Goal: Transaction & Acquisition: Purchase product/service

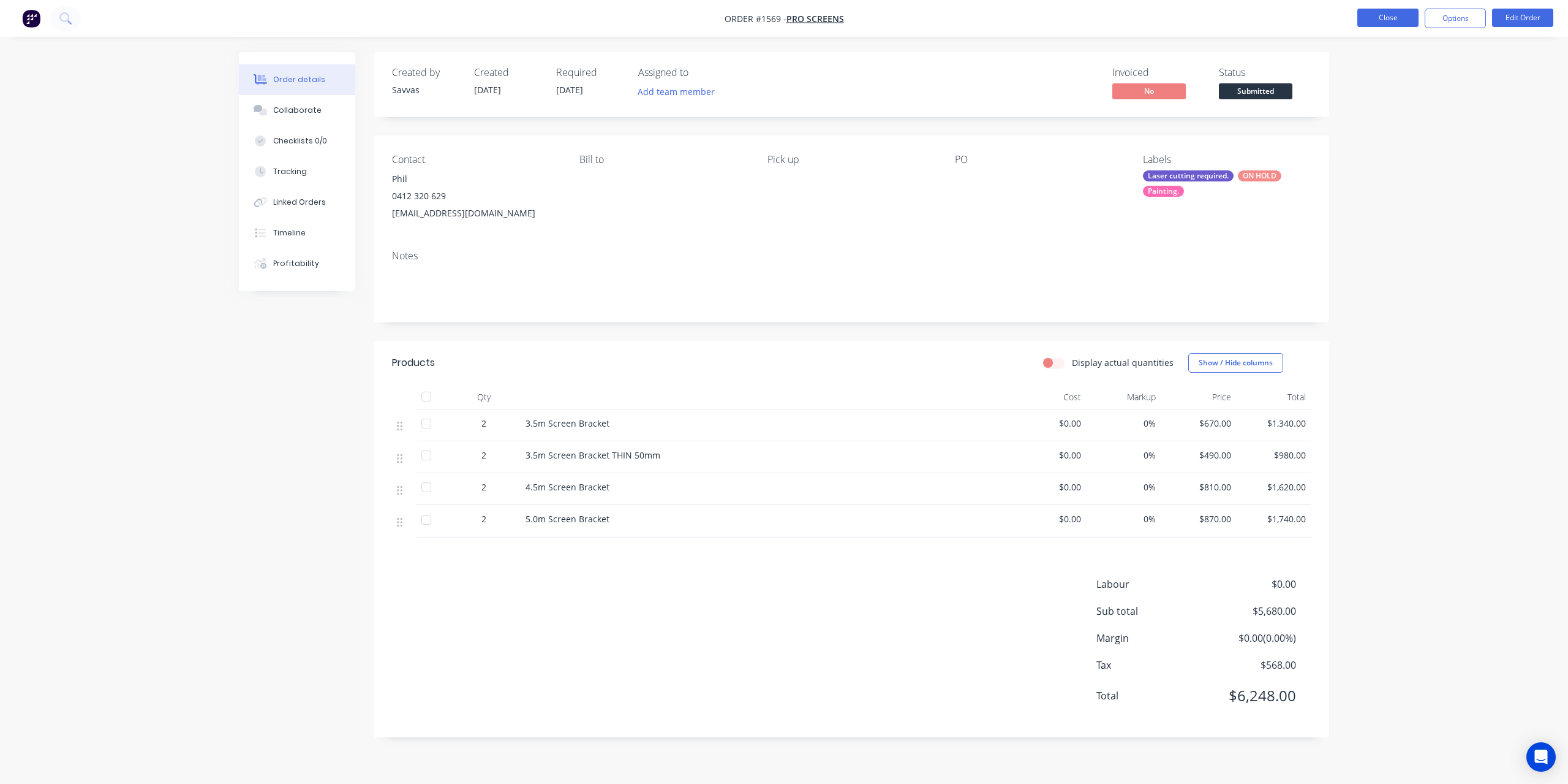
click at [1392, 24] on button "Close" at bounding box center [1388, 18] width 61 height 18
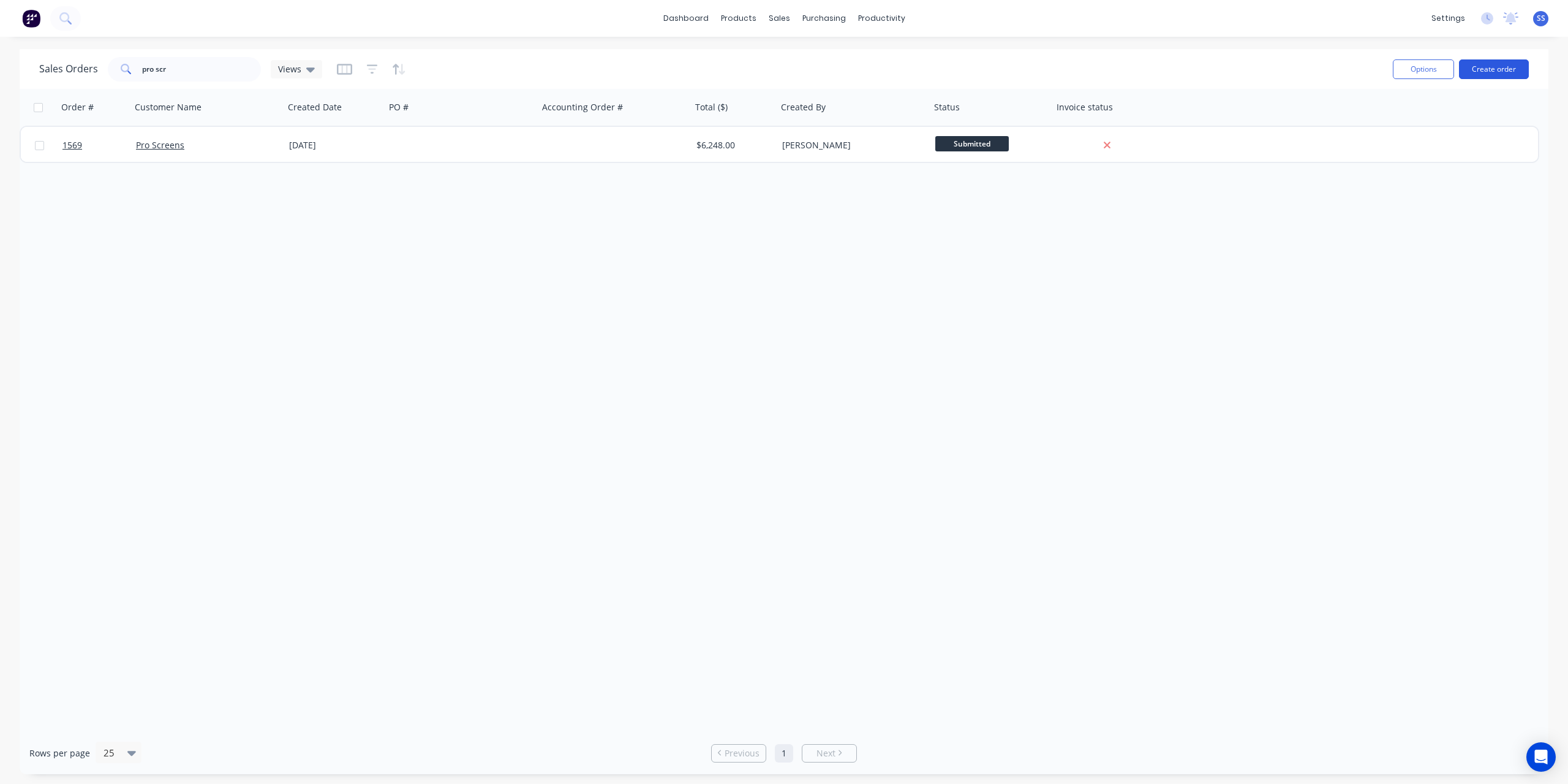
click at [1499, 72] on button "Create order" at bounding box center [1493, 69] width 70 height 20
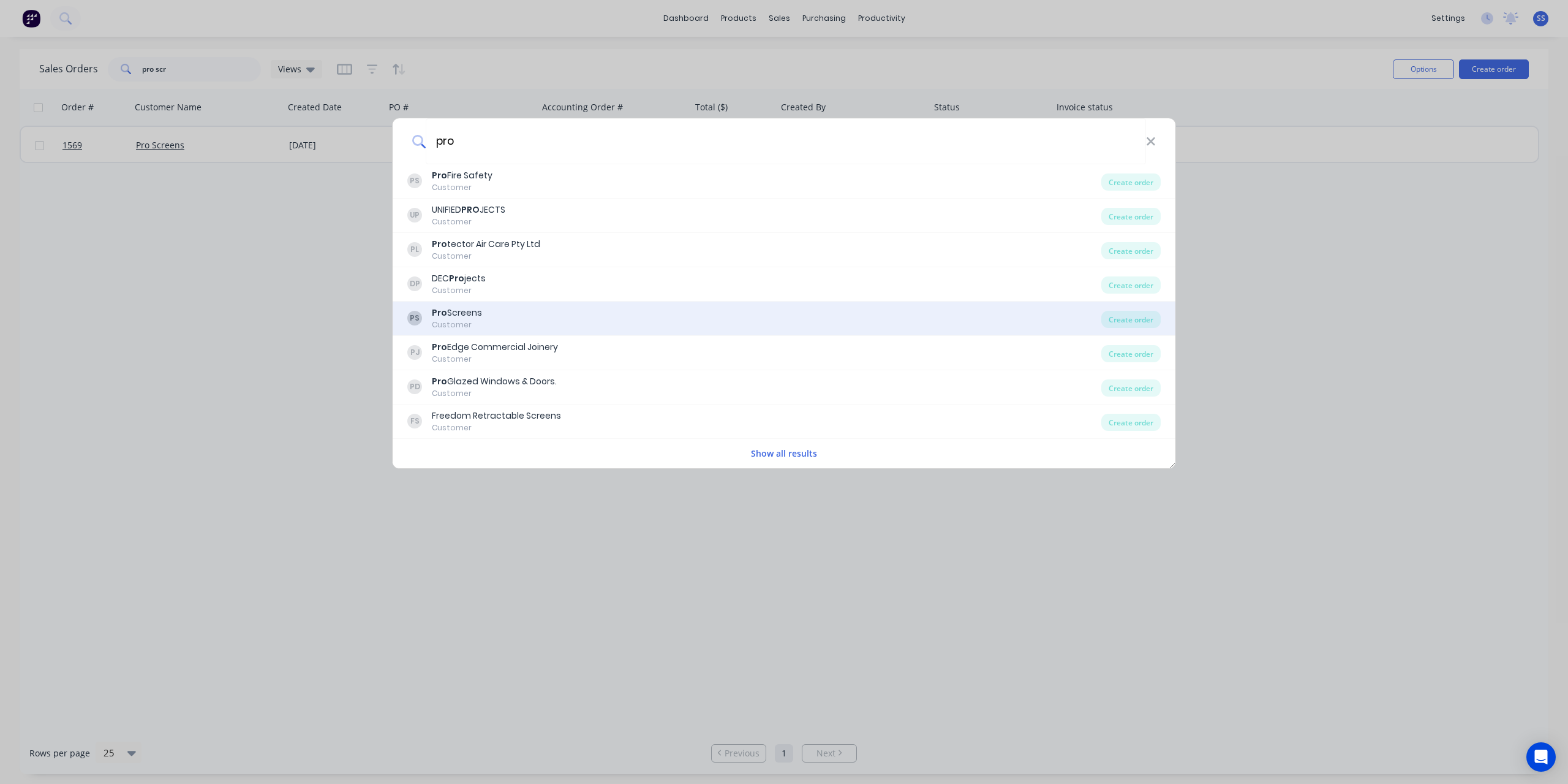
type input "pro"
click at [575, 312] on div "PS Pro Screens Customer" at bounding box center [754, 318] width 694 height 24
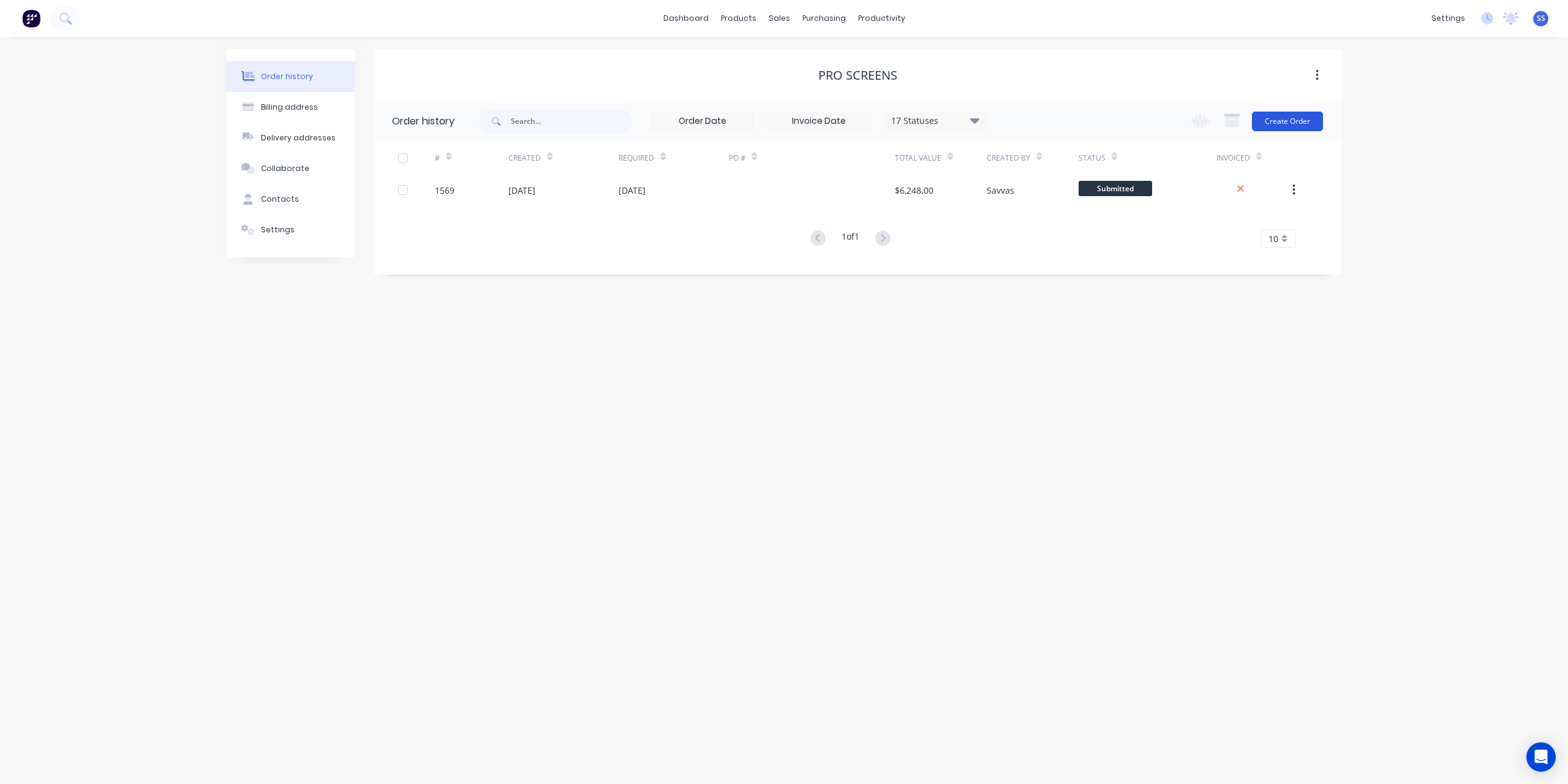
click at [1306, 117] on button "Create Order" at bounding box center [1288, 121] width 71 height 20
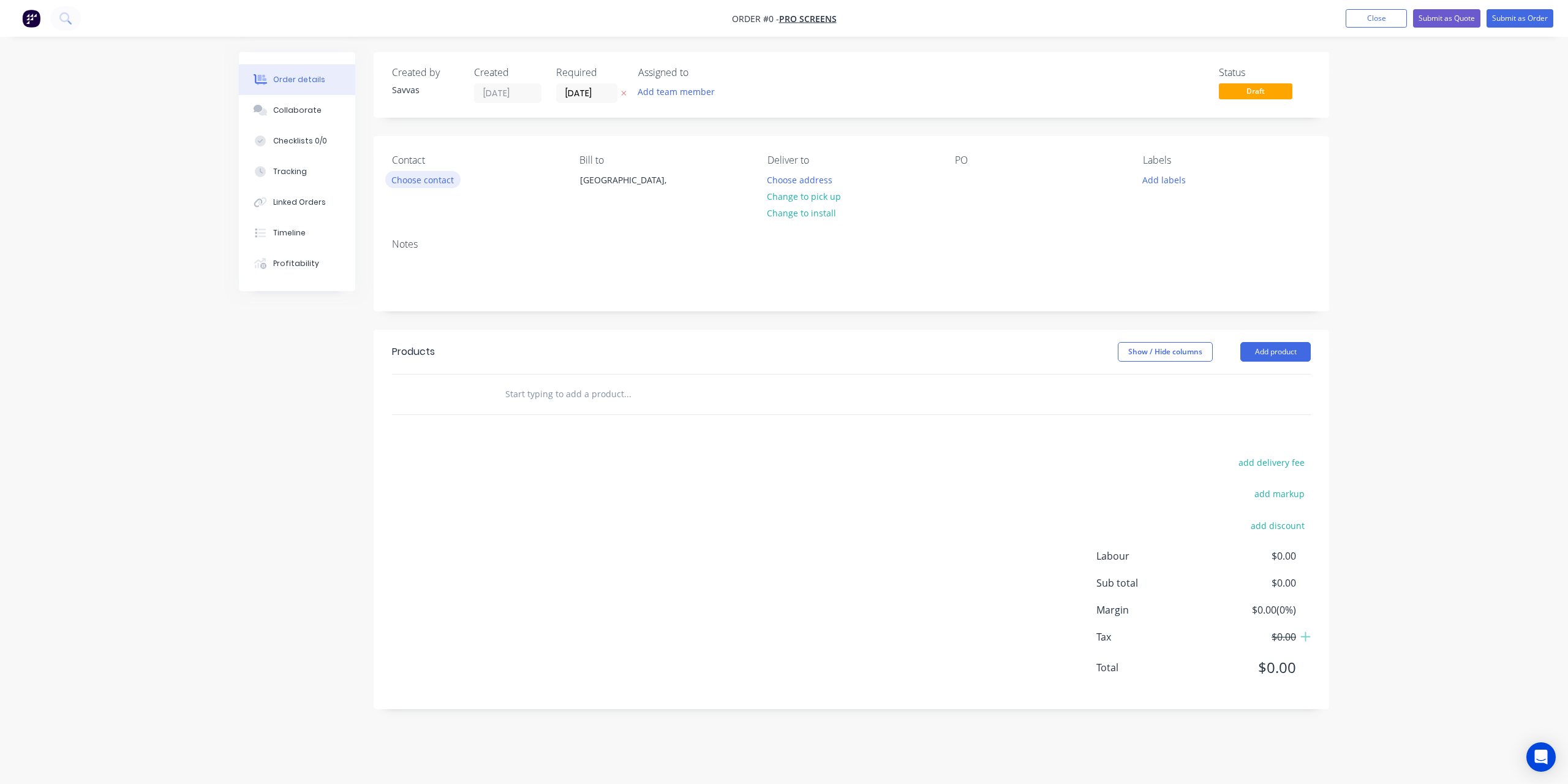
click at [432, 173] on button "Choose contact" at bounding box center [423, 179] width 75 height 16
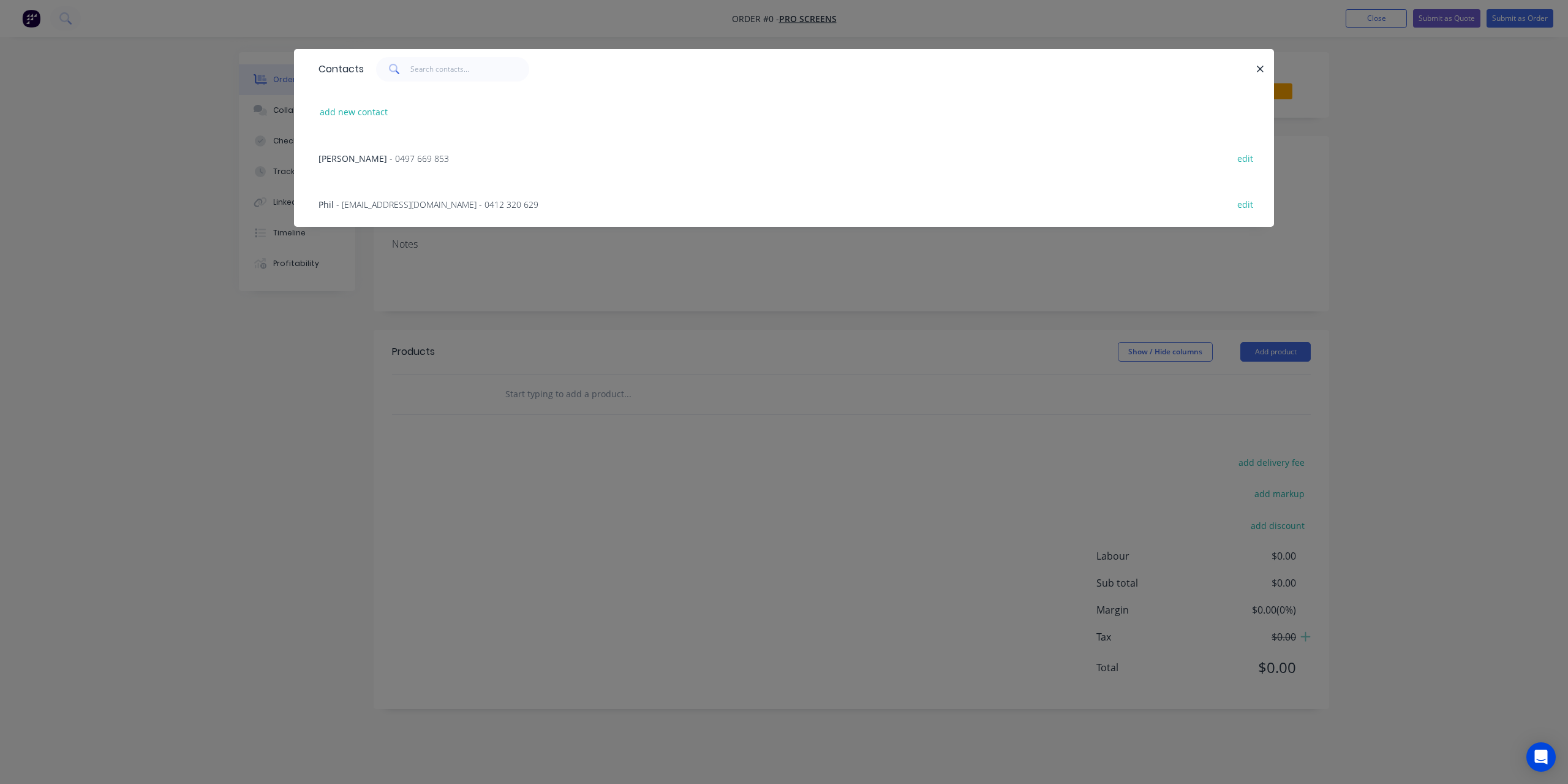
click at [539, 196] on div "Phil - [EMAIL_ADDRESS][DOMAIN_NAME] - 0412 320 629 edit" at bounding box center [784, 204] width 943 height 46
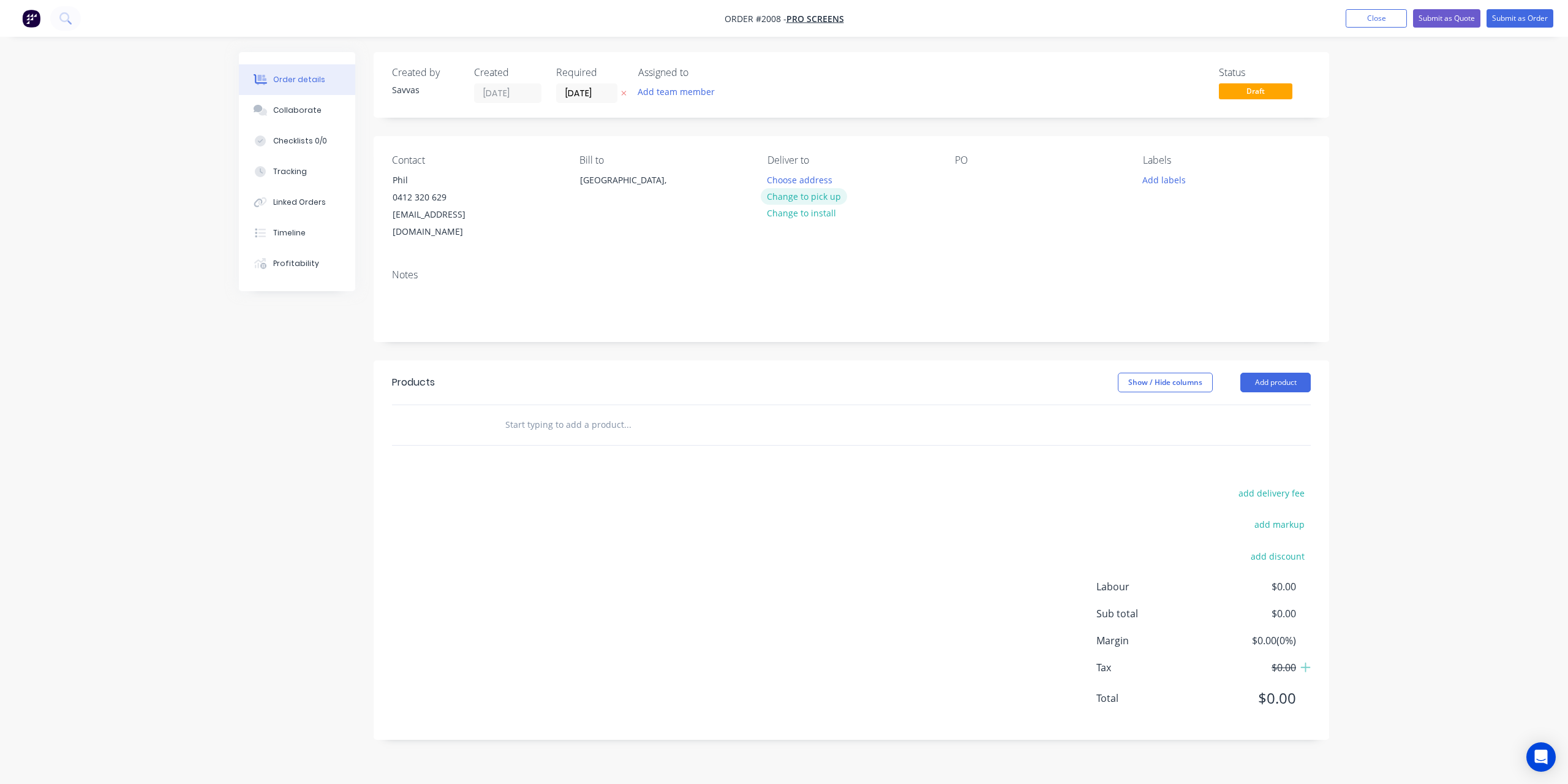
click at [828, 196] on button "Change to pick up" at bounding box center [804, 196] width 87 height 16
click at [1296, 373] on button "Add product" at bounding box center [1275, 382] width 70 height 20
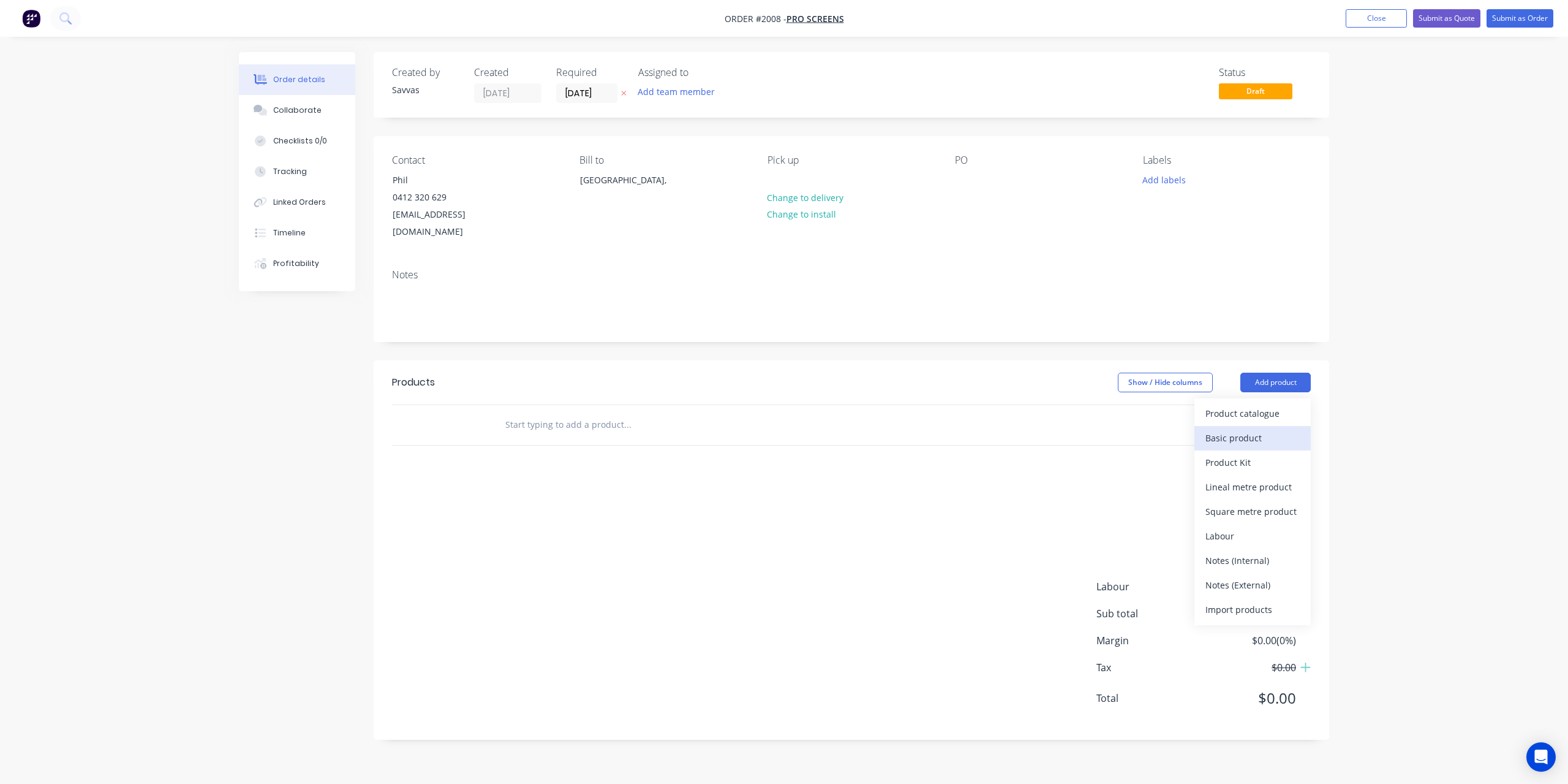
click at [1264, 429] on div "Basic product" at bounding box center [1253, 438] width 94 height 18
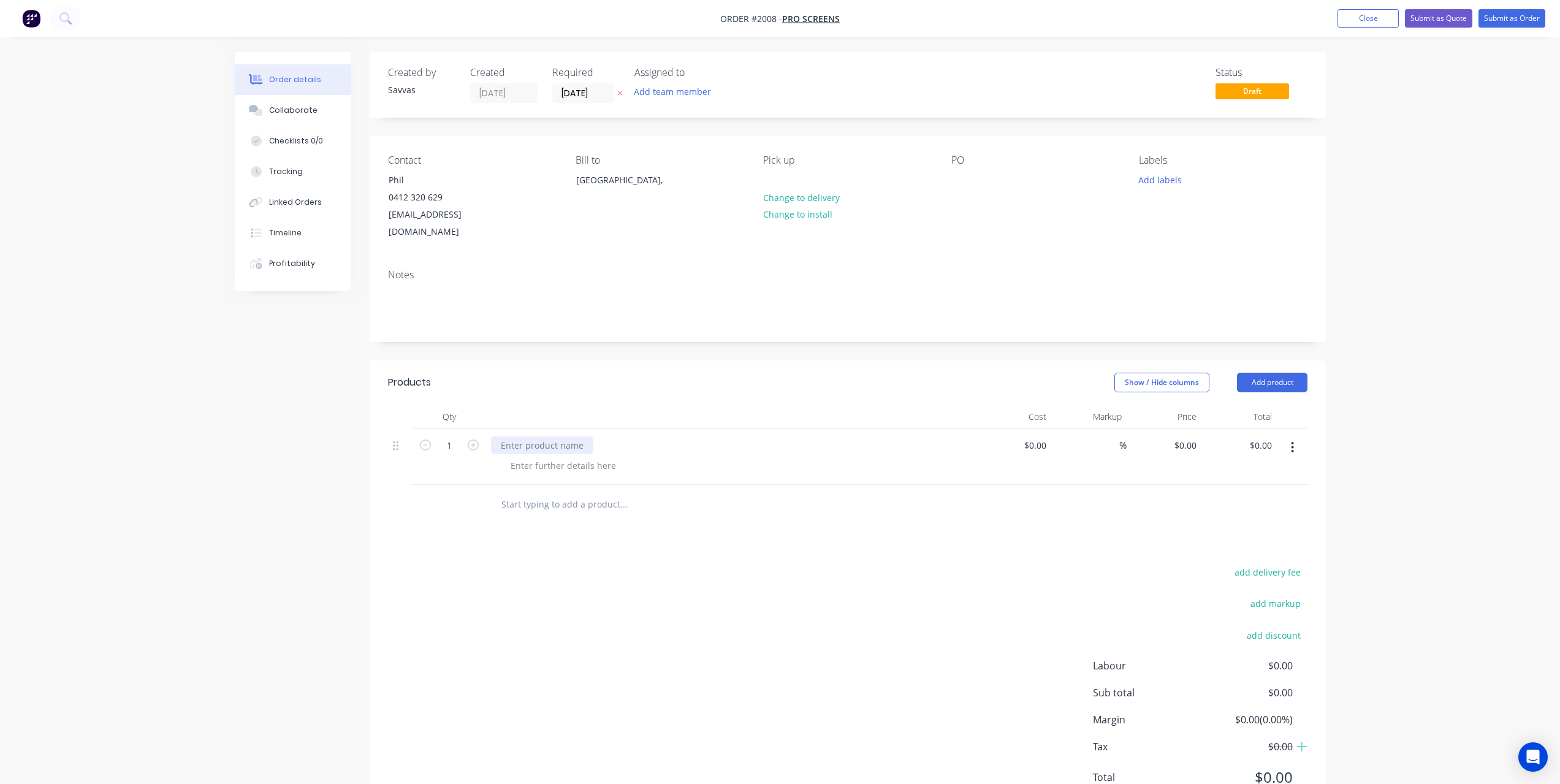
click at [546, 436] on div at bounding box center [542, 445] width 103 height 18
click at [597, 456] on div at bounding box center [563, 465] width 125 height 18
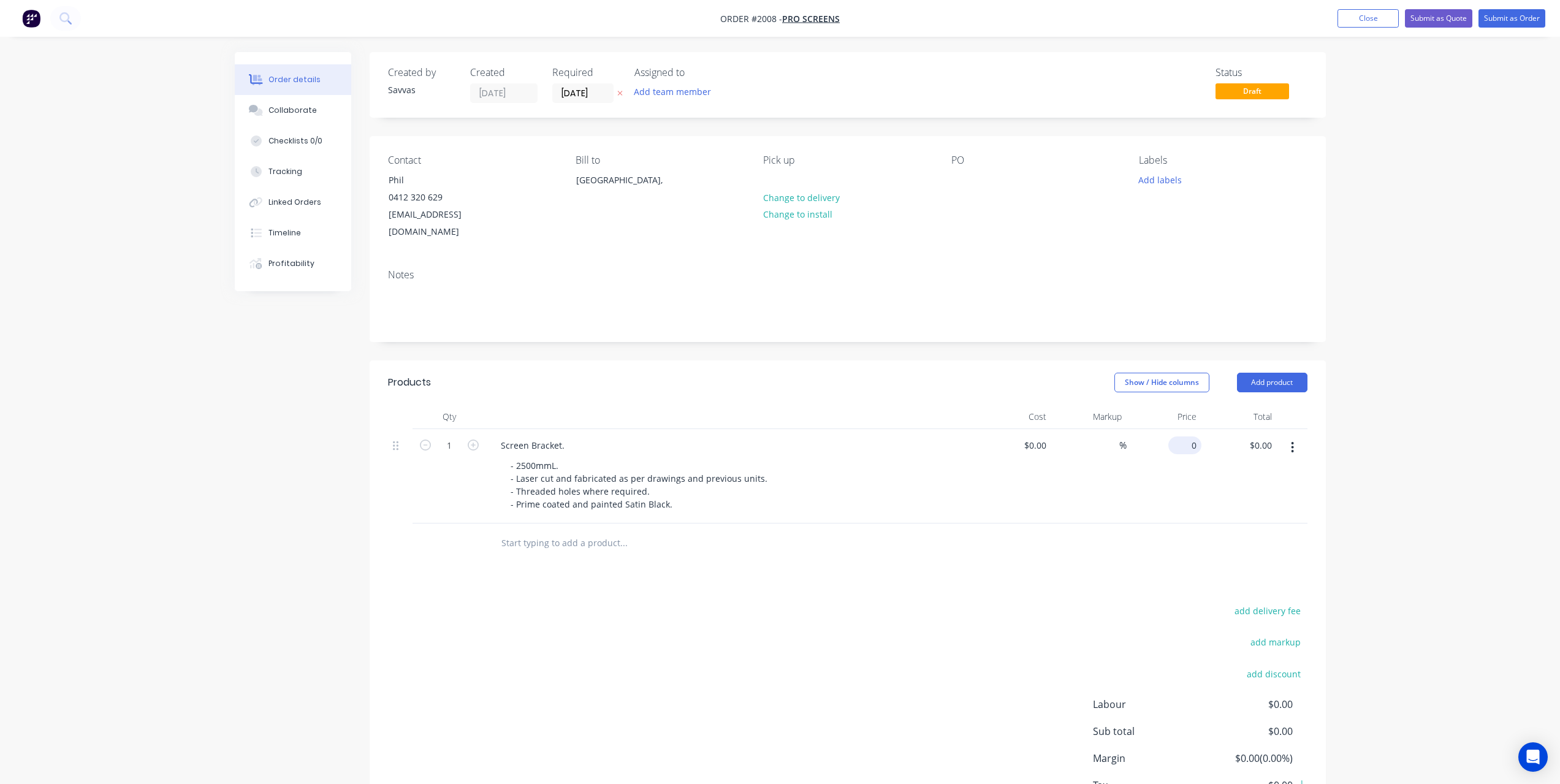
click at [1176, 429] on div "0 $0.00" at bounding box center [1164, 476] width 75 height 94
type input "$415.00"
click at [1034, 373] on div "Show / Hide columns Add product" at bounding box center [944, 382] width 724 height 20
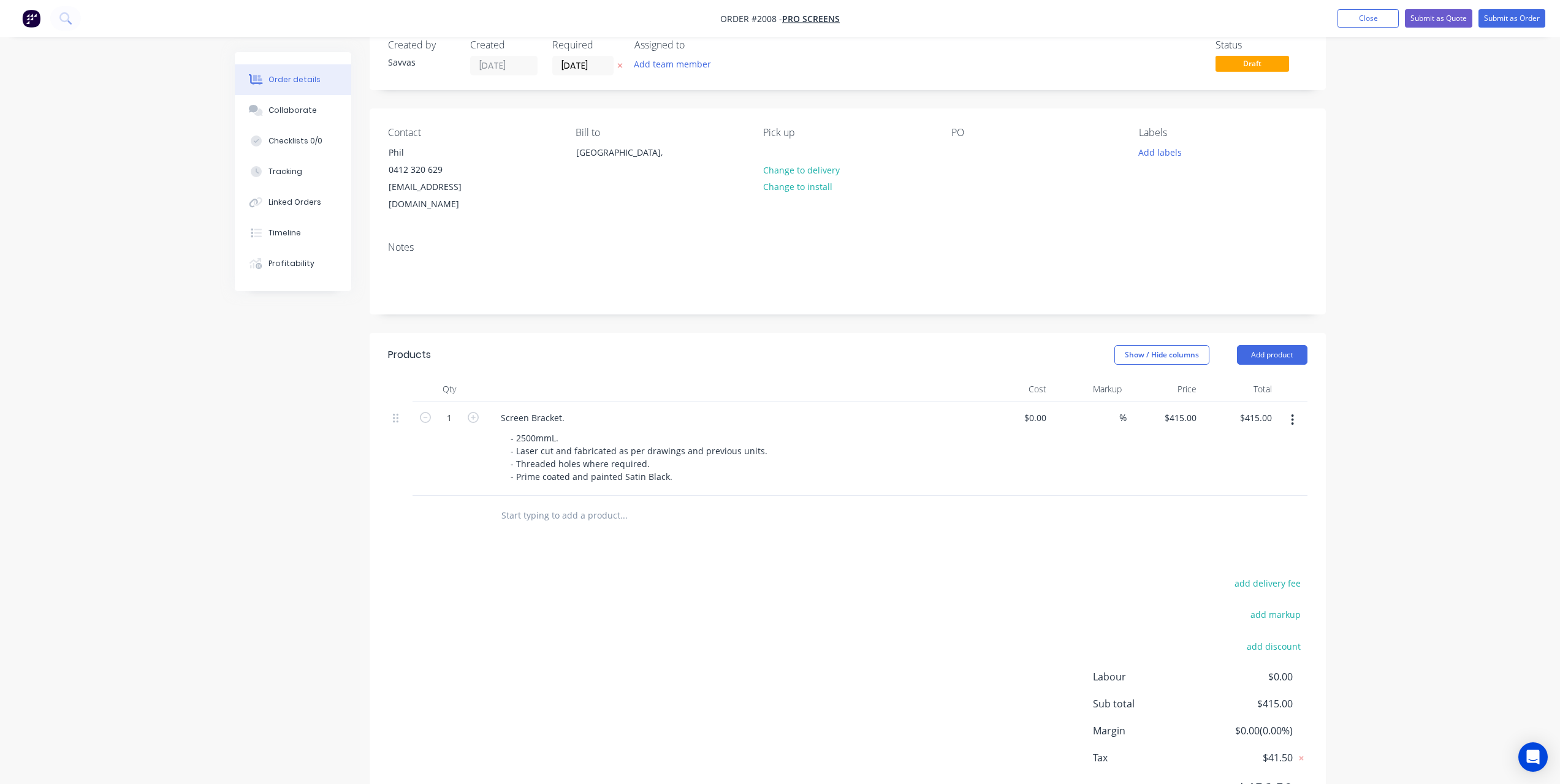
scroll to position [75, 0]
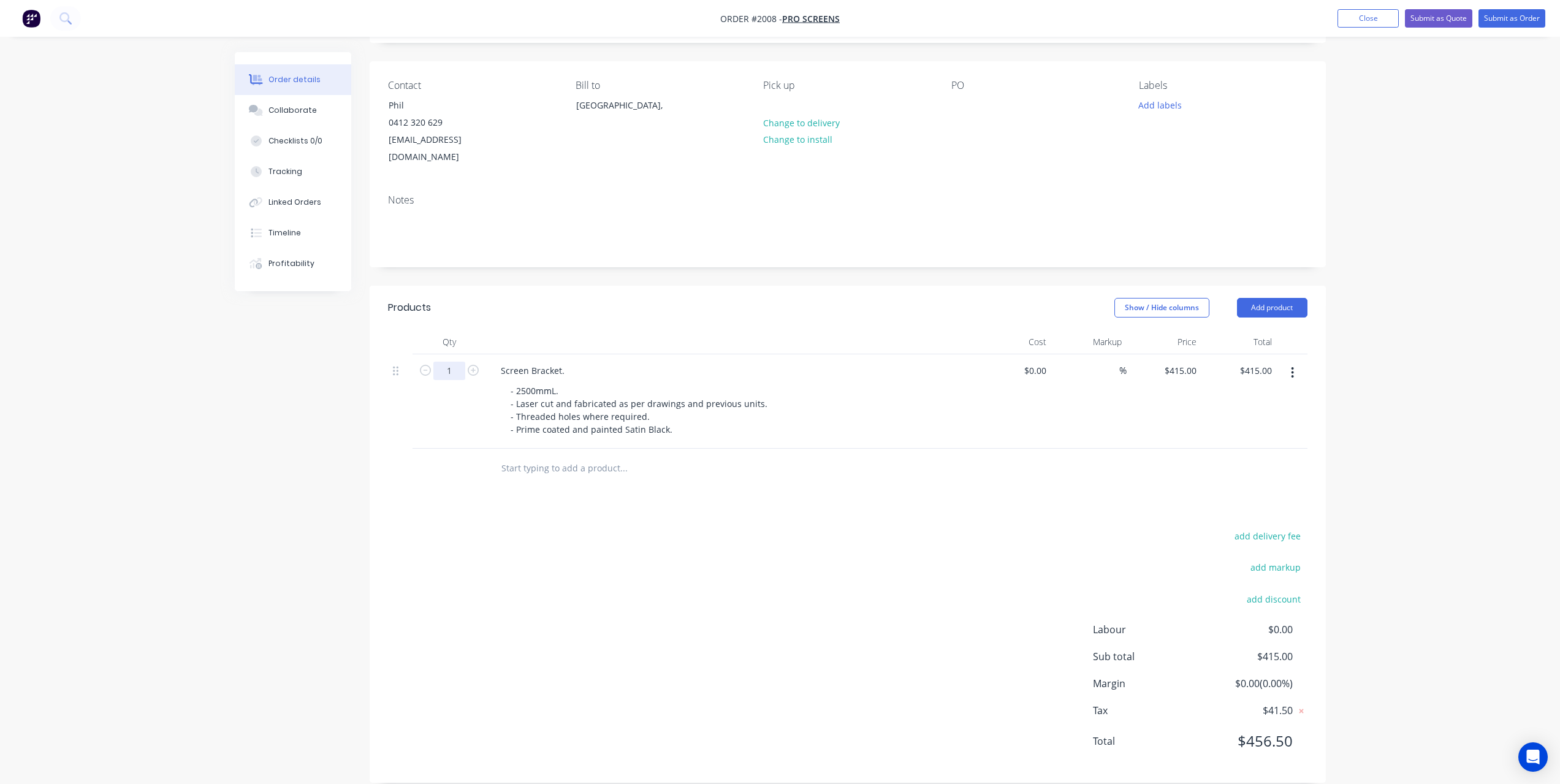
click at [462, 362] on input "1" at bounding box center [449, 371] width 32 height 18
type input "8"
type input "$3,320.00"
click at [724, 309] on header "Products Show / Hide columns Add product" at bounding box center [848, 308] width 956 height 44
click at [1426, 21] on button "Submit as Quote" at bounding box center [1438, 18] width 67 height 18
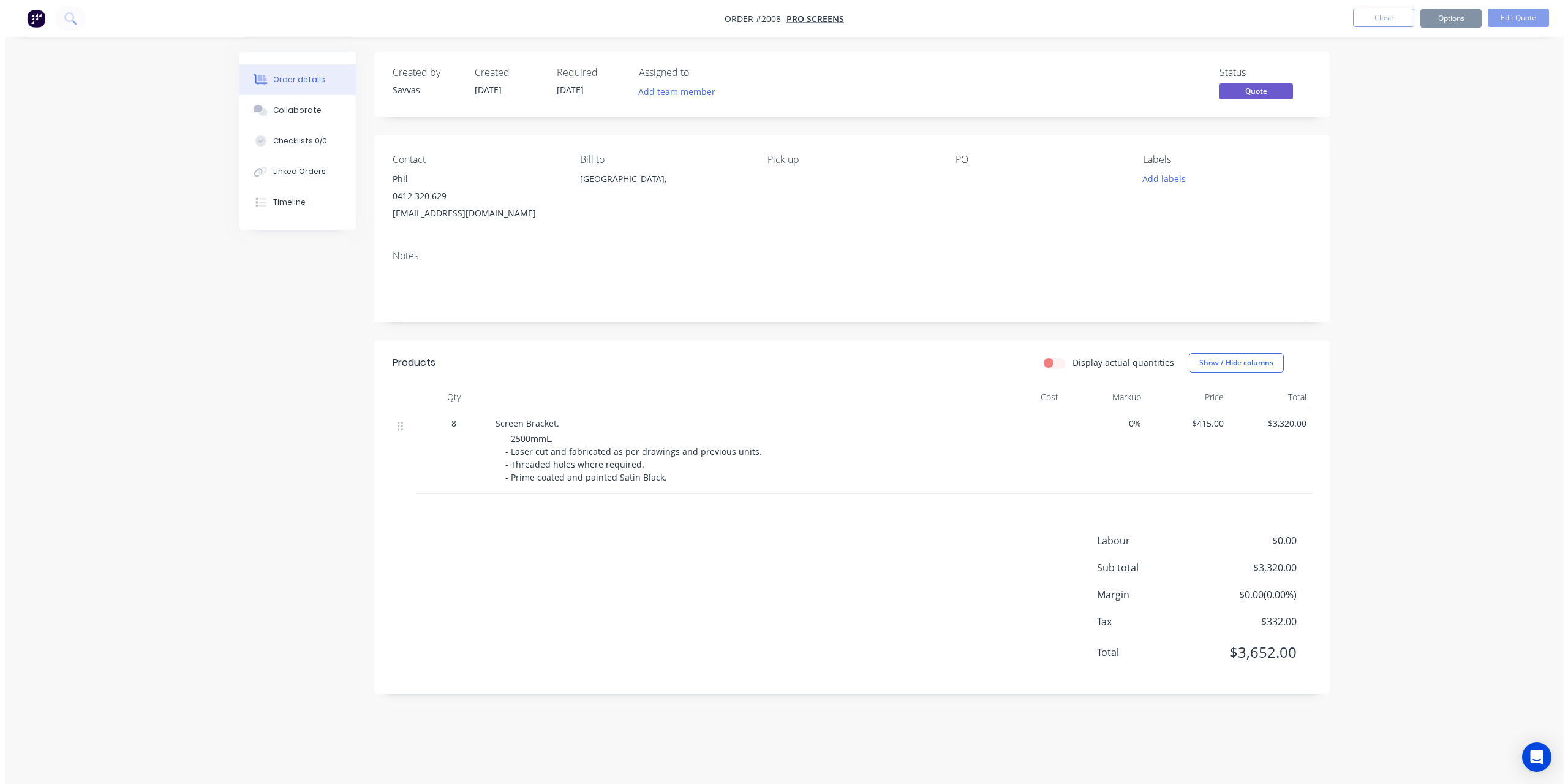
scroll to position [0, 0]
click at [1441, 21] on button "Options" at bounding box center [1455, 18] width 61 height 20
click at [1440, 61] on button "EMAIL / PRINT" at bounding box center [1418, 49] width 135 height 24
click at [1440, 68] on div "Quote" at bounding box center [1418, 75] width 113 height 18
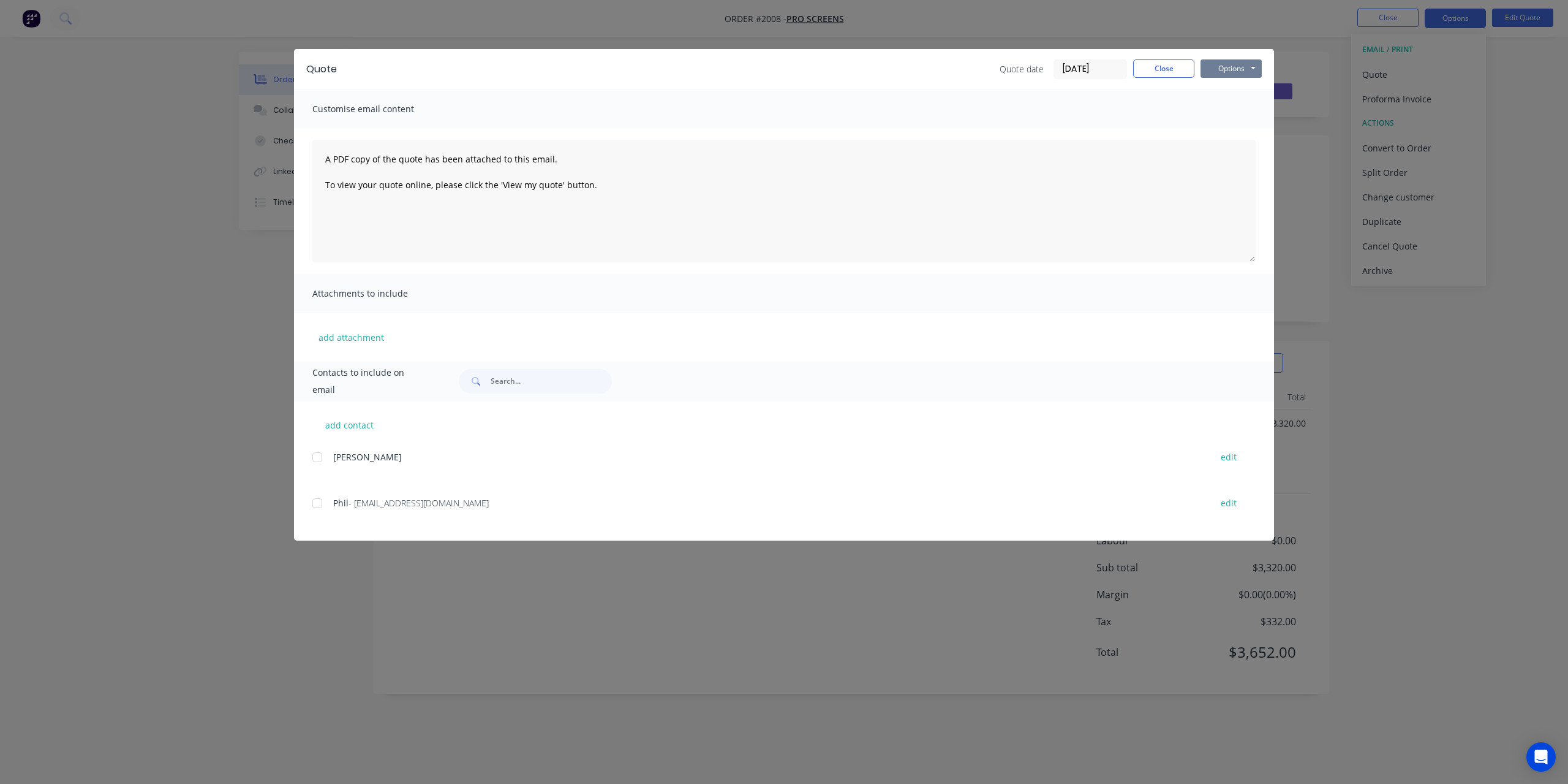
click at [1255, 63] on button "Options" at bounding box center [1231, 69] width 61 height 18
click at [1261, 115] on button "Print" at bounding box center [1240, 110] width 78 height 20
